Goal: Task Accomplishment & Management: Manage account settings

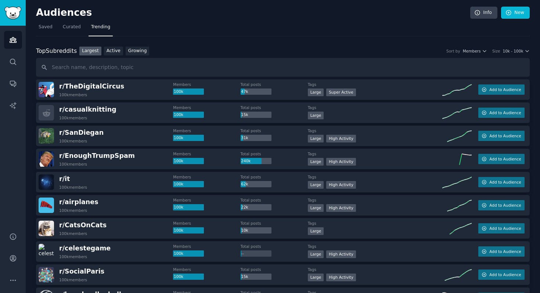
scroll to position [1840, 0]
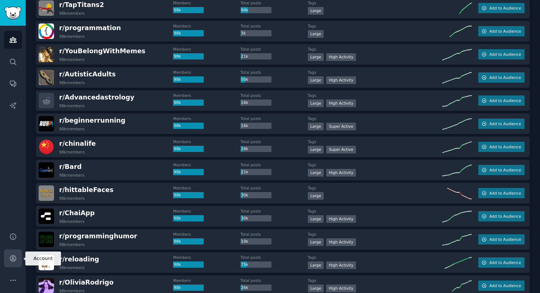
click at [14, 252] on link "Account" at bounding box center [13, 258] width 18 height 18
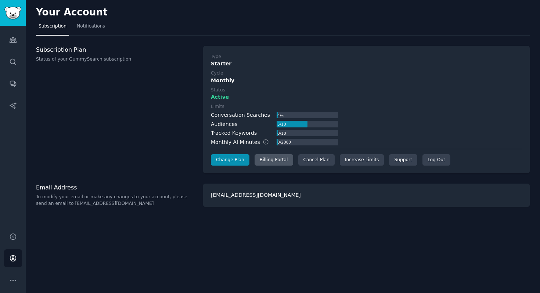
click at [268, 162] on div "Billing Portal" at bounding box center [274, 160] width 39 height 12
